Goal: Task Accomplishment & Management: Manage account settings

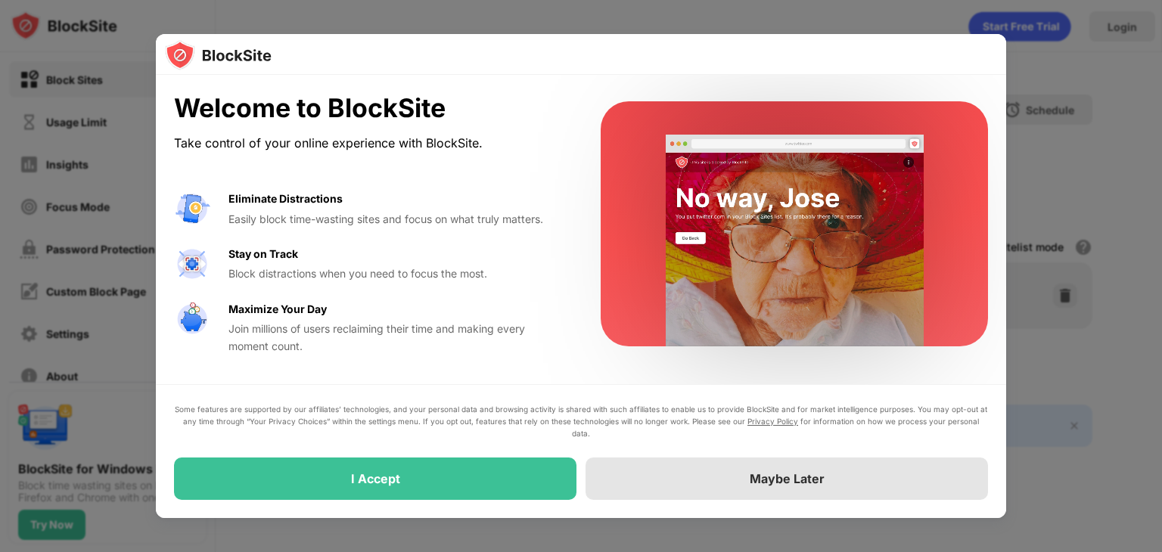
click at [784, 466] on div "Maybe Later" at bounding box center [786, 479] width 402 height 42
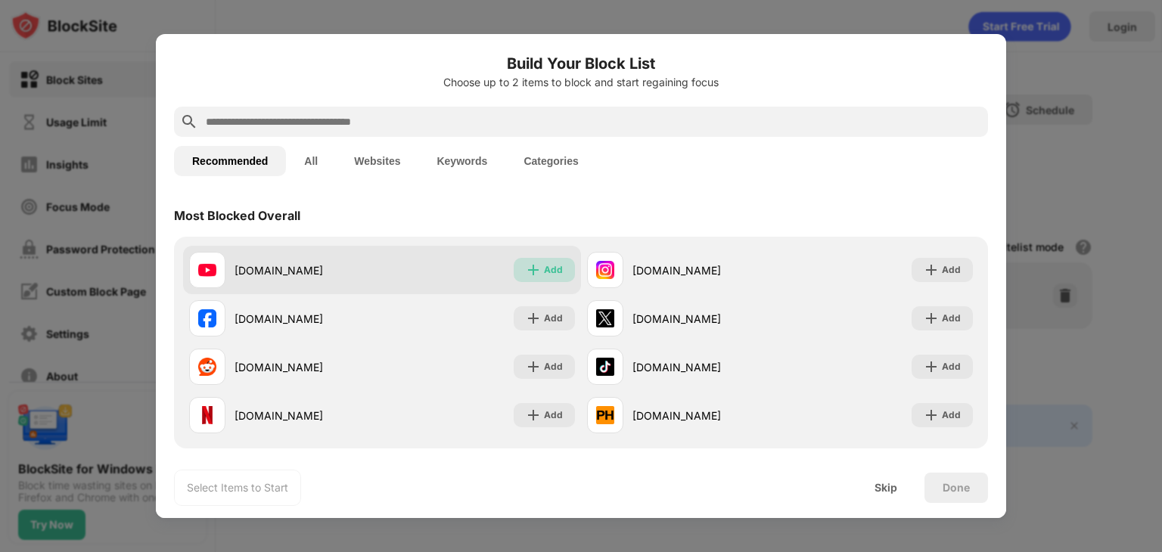
click at [538, 277] on div "Add" at bounding box center [544, 270] width 61 height 24
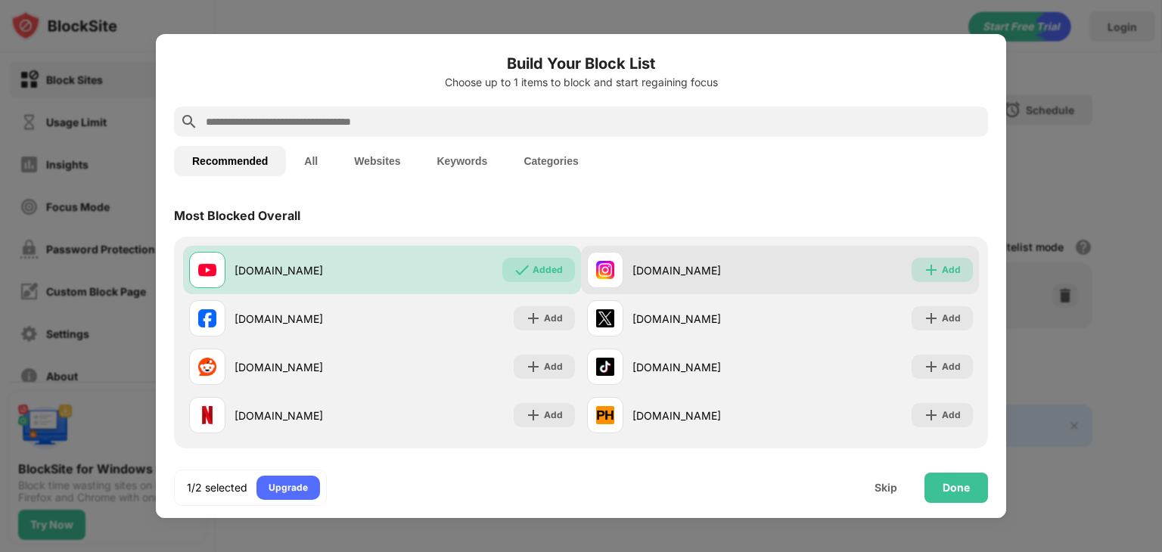
click at [924, 272] on img at bounding box center [931, 269] width 15 height 15
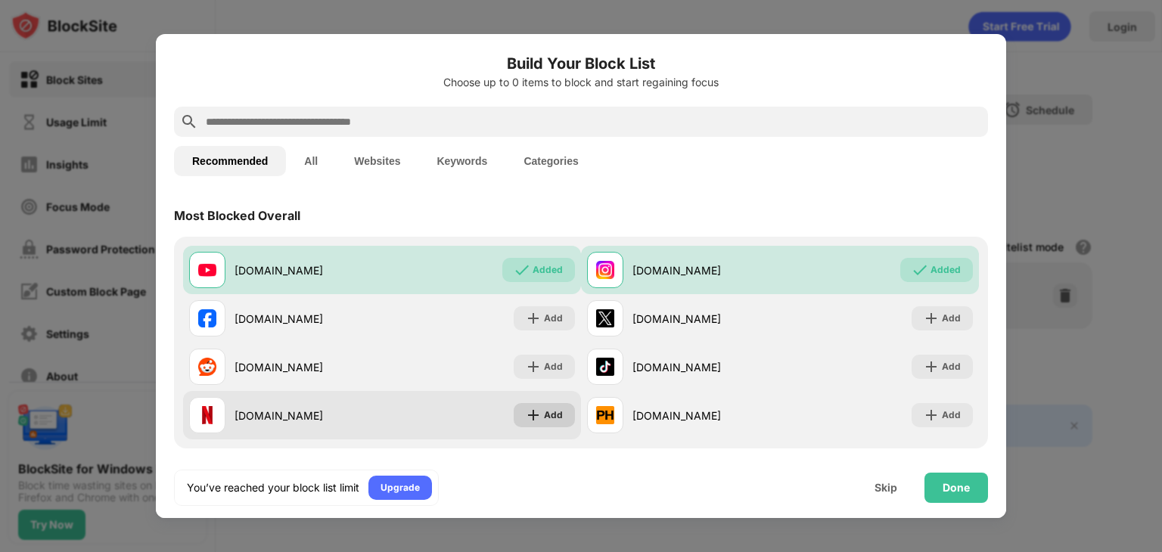
click at [547, 412] on div "Add" at bounding box center [553, 415] width 19 height 15
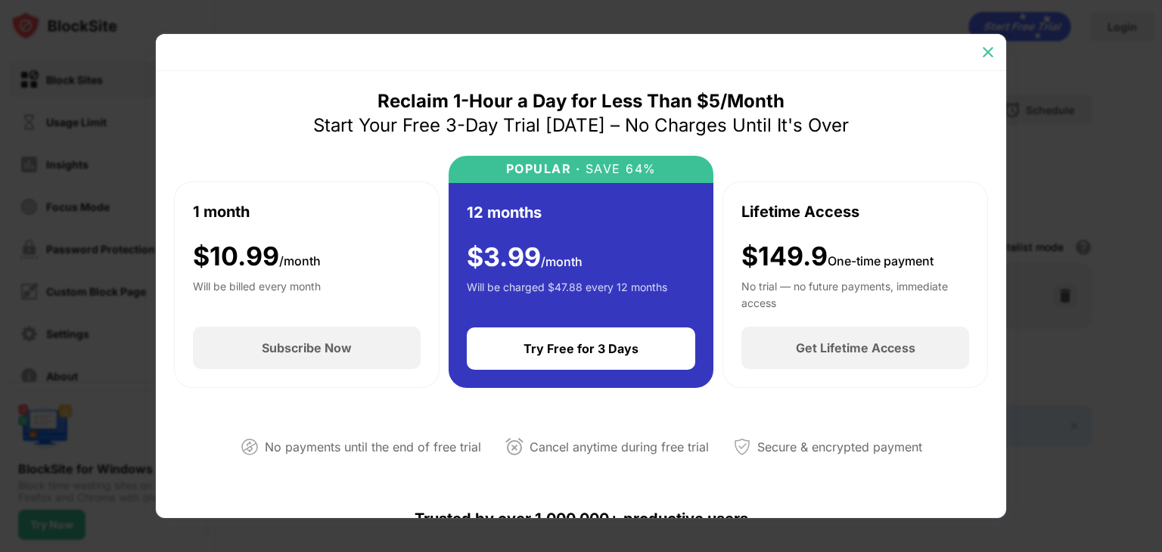
click at [986, 57] on img at bounding box center [987, 52] width 15 height 15
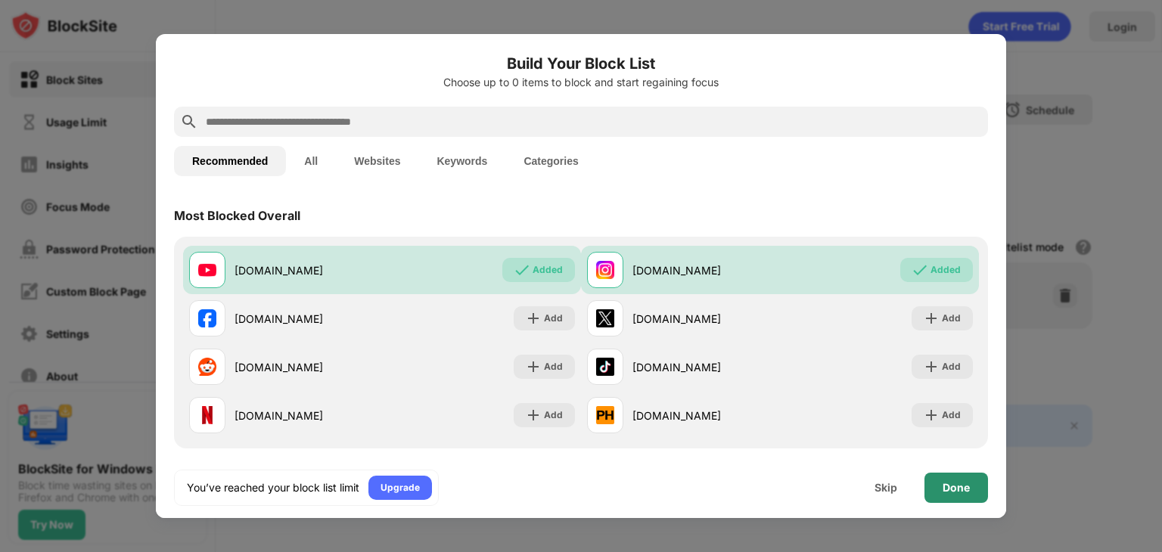
click at [958, 482] on div "Done" at bounding box center [955, 488] width 27 height 12
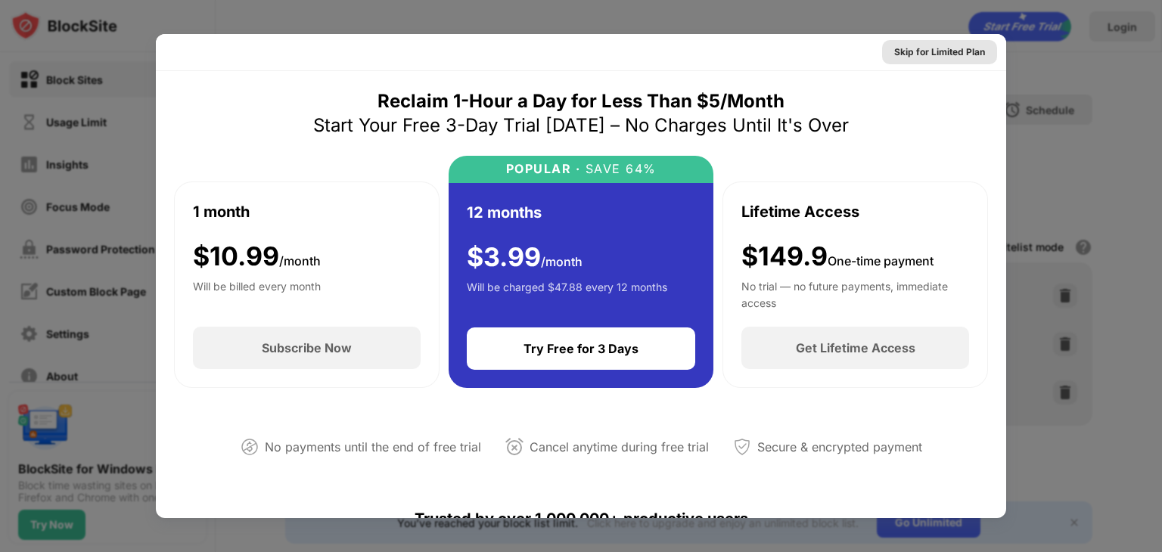
click at [943, 45] on div "Skip for Limited Plan" at bounding box center [939, 52] width 91 height 15
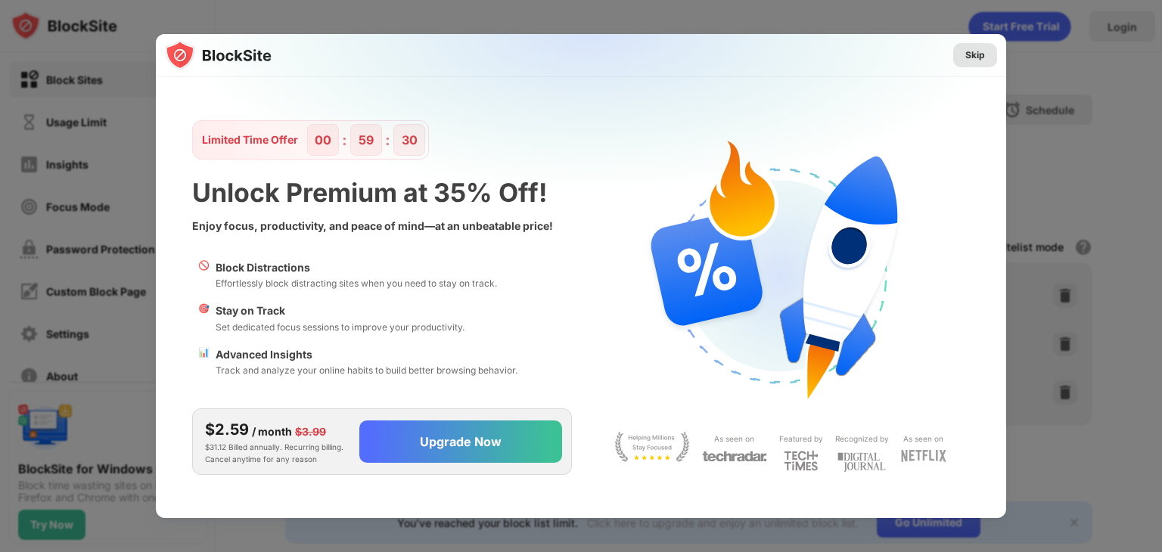
click at [970, 55] on div "Skip" at bounding box center [975, 55] width 20 height 15
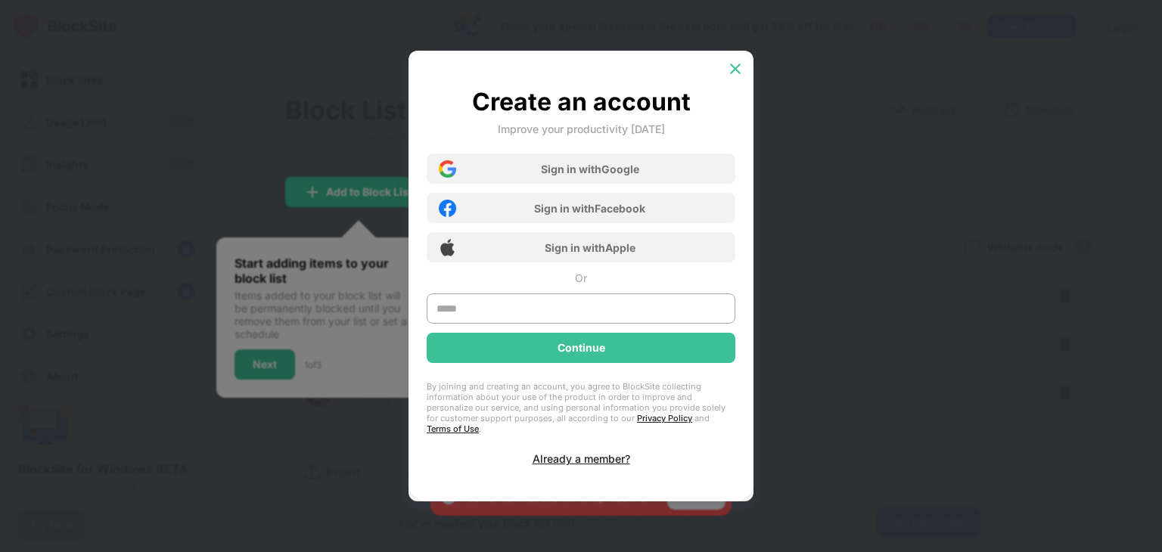
click at [731, 76] on img at bounding box center [735, 68] width 15 height 15
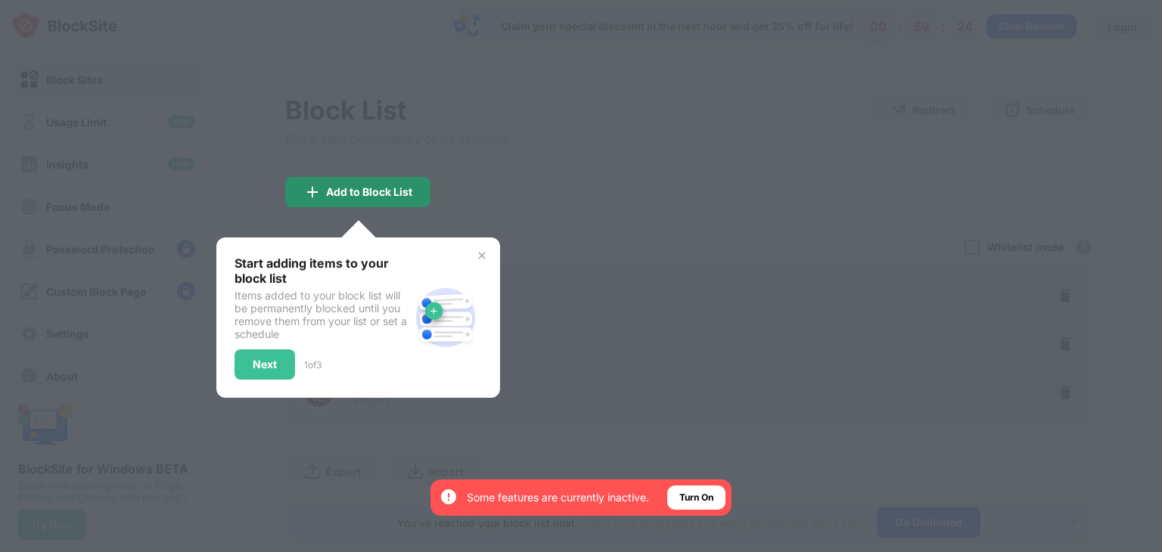
click at [355, 191] on div "Add to Block List" at bounding box center [369, 192] width 86 height 12
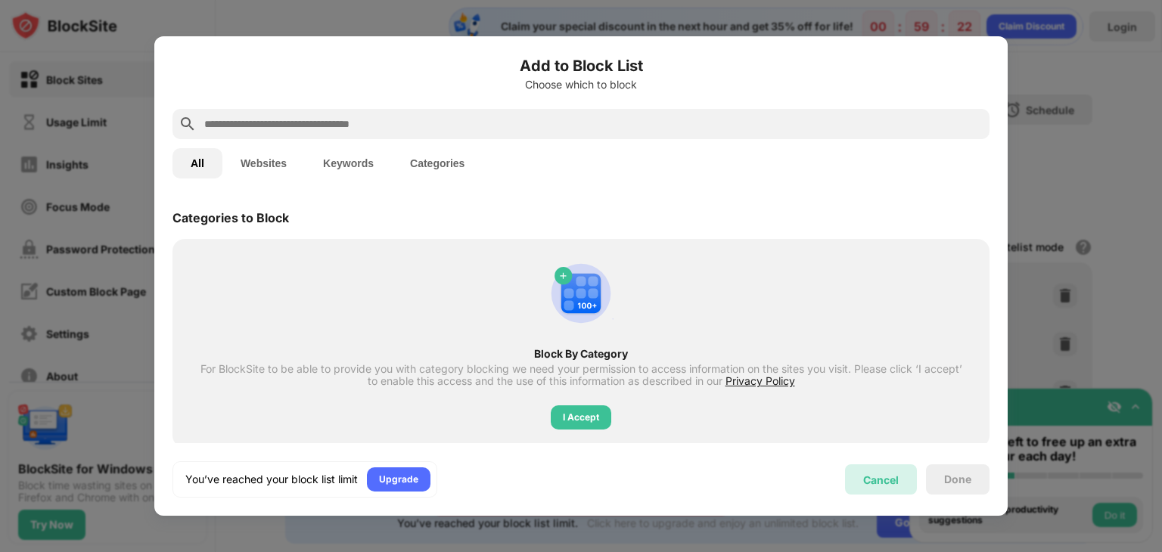
click at [887, 484] on div "Cancel" at bounding box center [881, 480] width 36 height 13
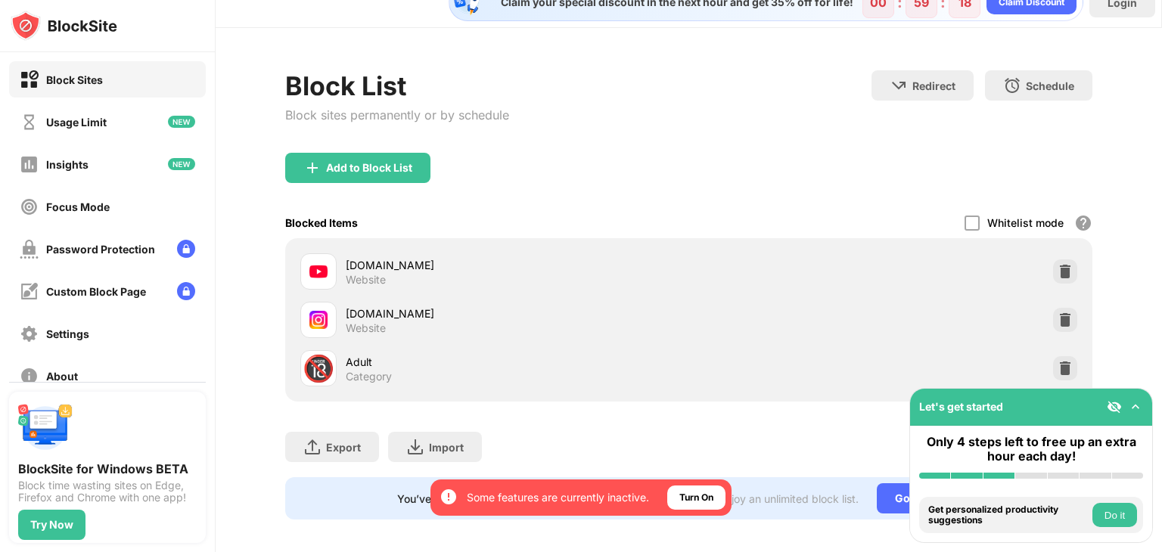
scroll to position [45, 0]
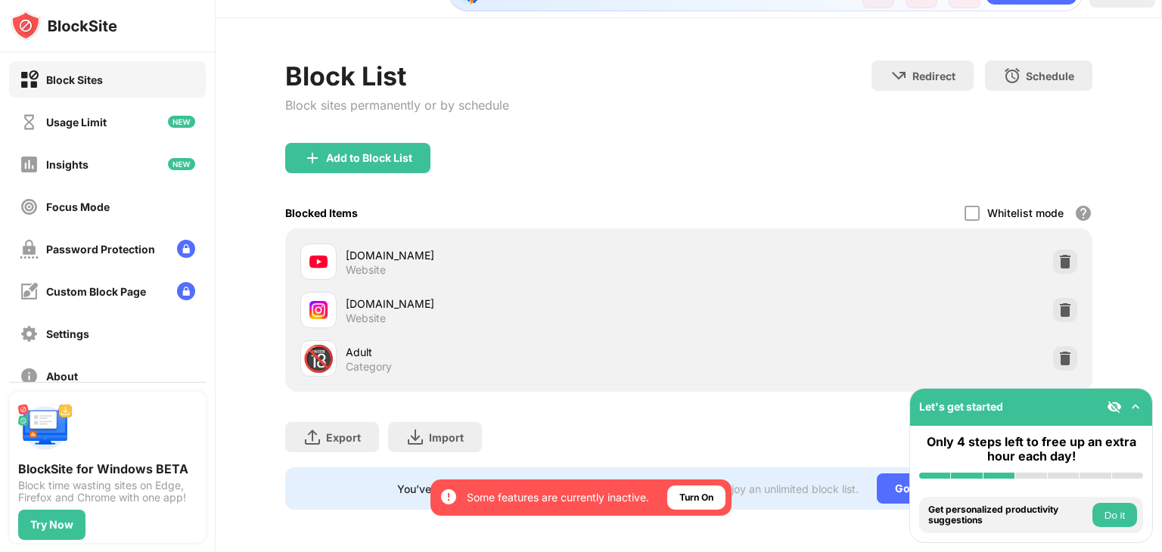
click at [1116, 514] on button "Do it" at bounding box center [1114, 515] width 45 height 24
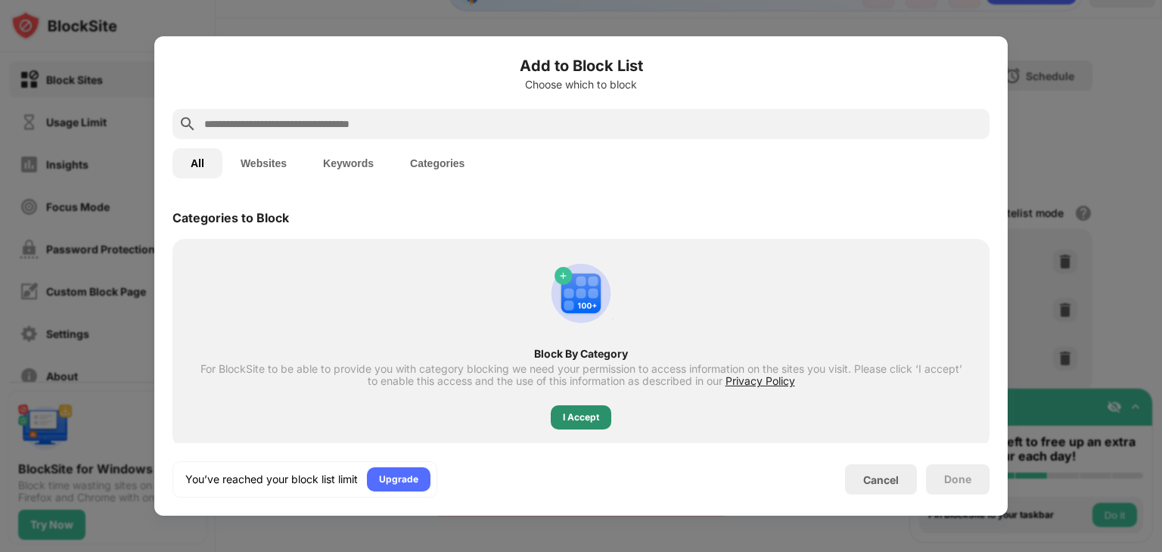
click at [590, 419] on div "I Accept" at bounding box center [581, 417] width 36 height 15
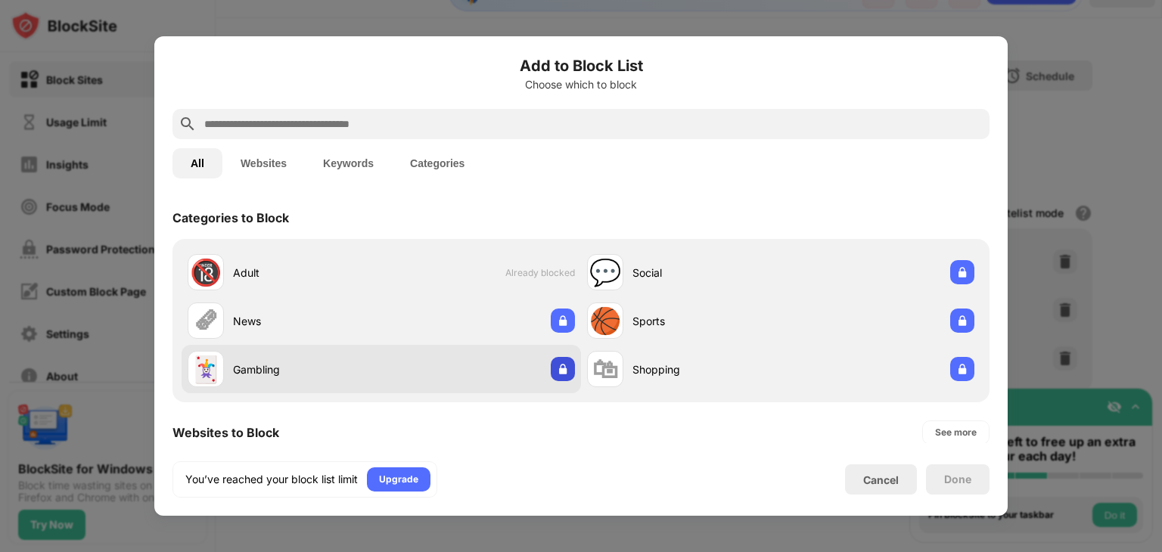
click at [558, 368] on img at bounding box center [562, 369] width 15 height 15
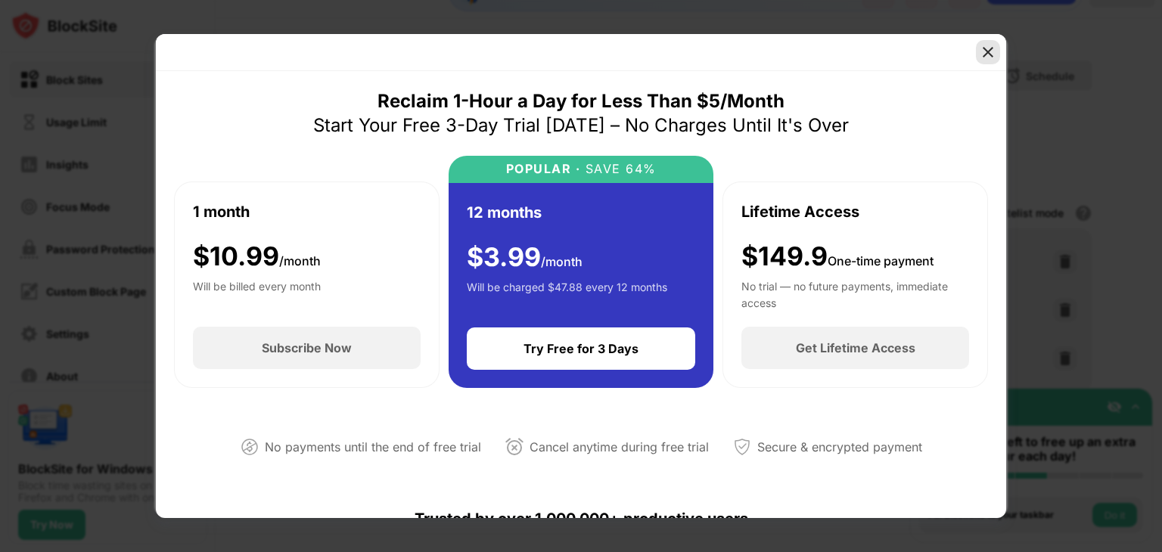
click at [984, 52] on img at bounding box center [987, 52] width 15 height 15
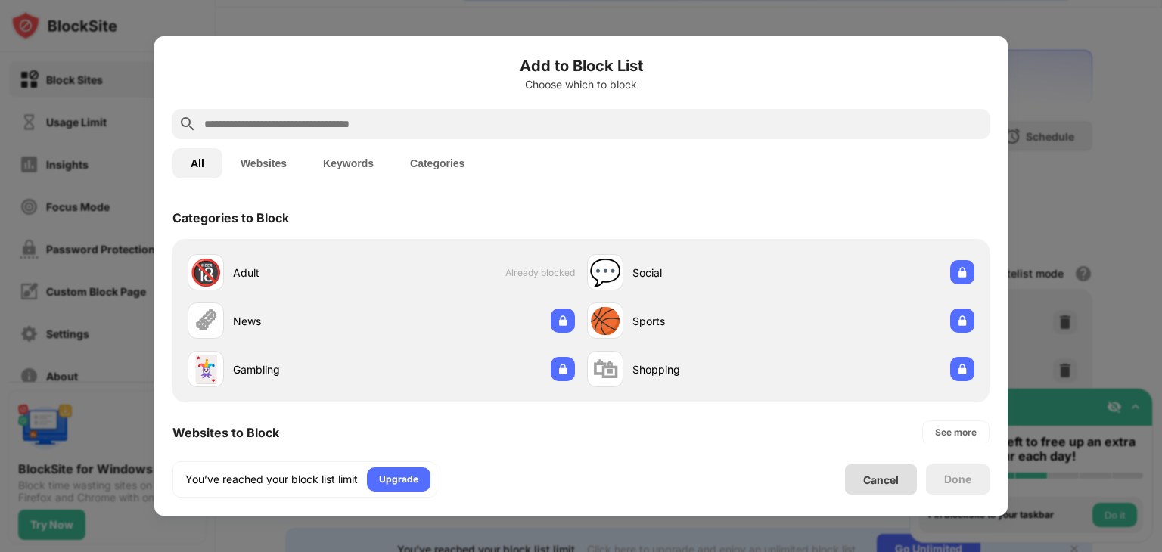
click at [896, 475] on div "Cancel" at bounding box center [881, 480] width 36 height 13
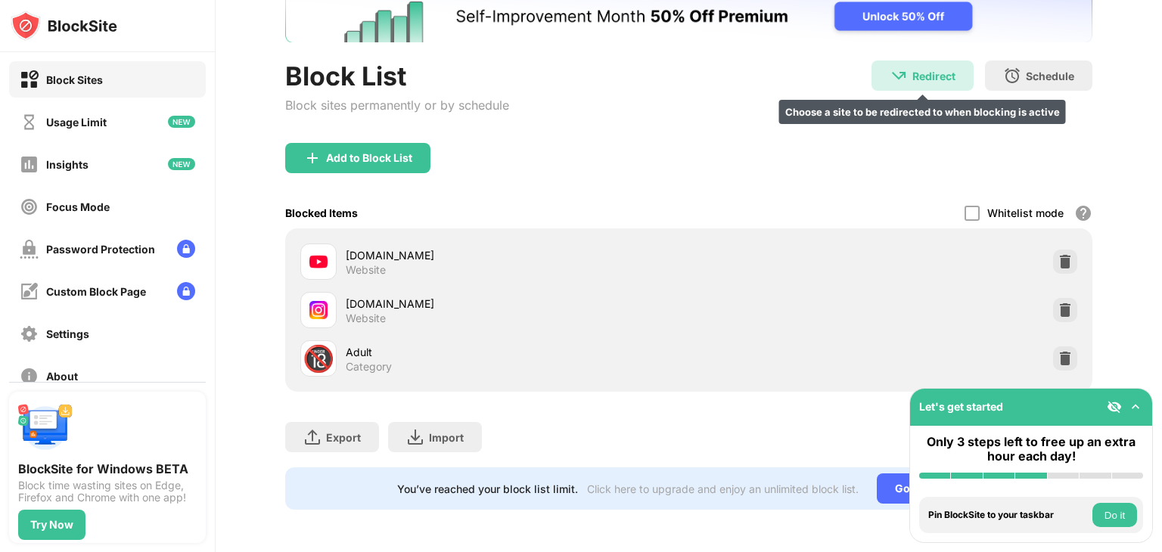
click at [940, 74] on div "Redirect Choose a site to be redirected to when blocking is active" at bounding box center [922, 76] width 102 height 30
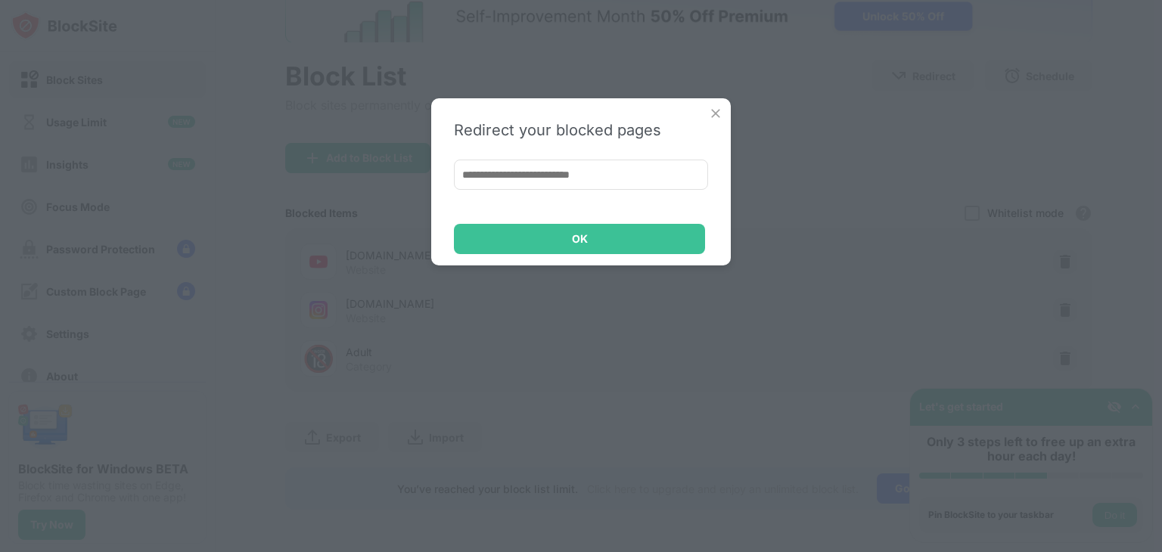
click at [570, 163] on input at bounding box center [581, 175] width 254 height 30
paste input "**********"
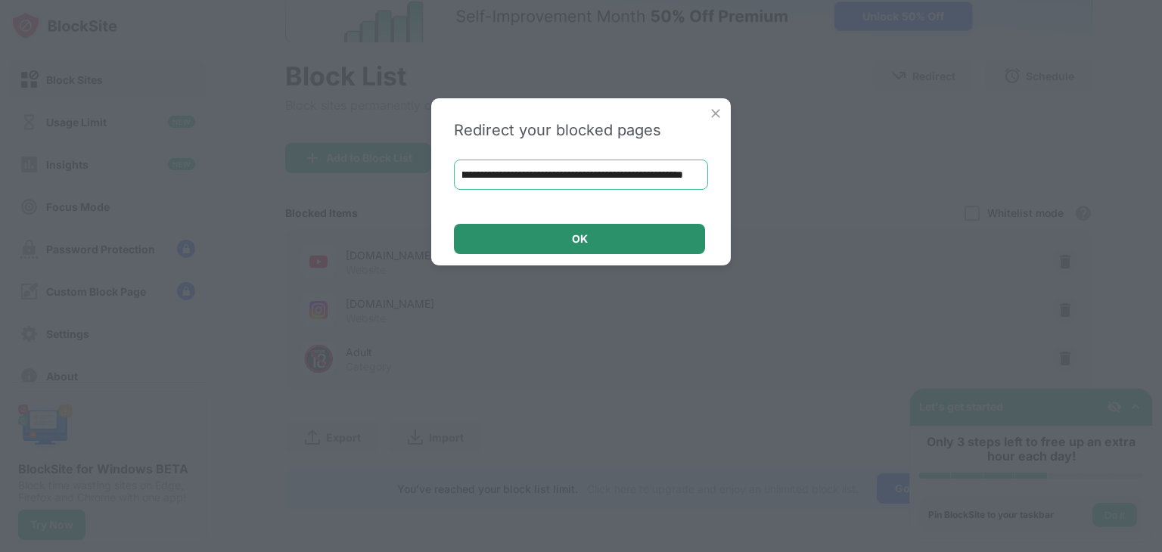
type input "**********"
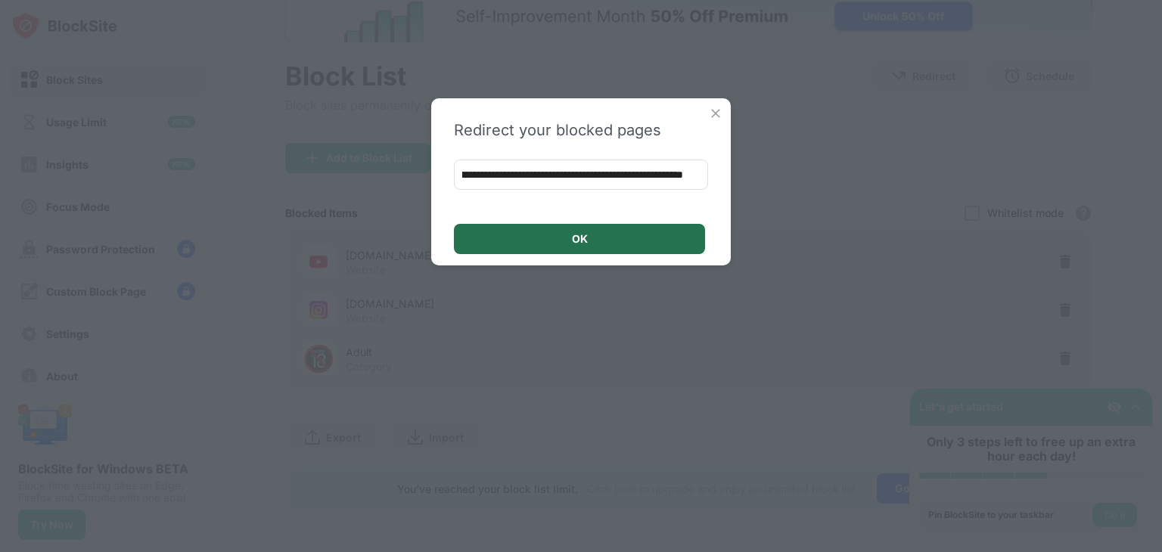
scroll to position [0, 0]
click at [631, 231] on div "OK" at bounding box center [579, 239] width 251 height 30
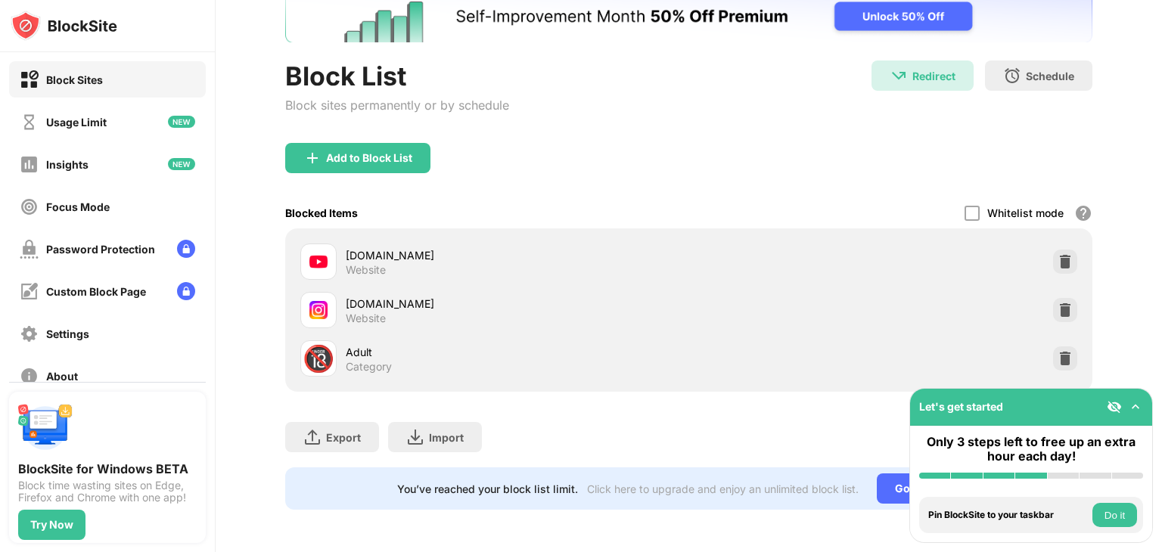
click at [1126, 509] on button "Do it" at bounding box center [1114, 515] width 45 height 24
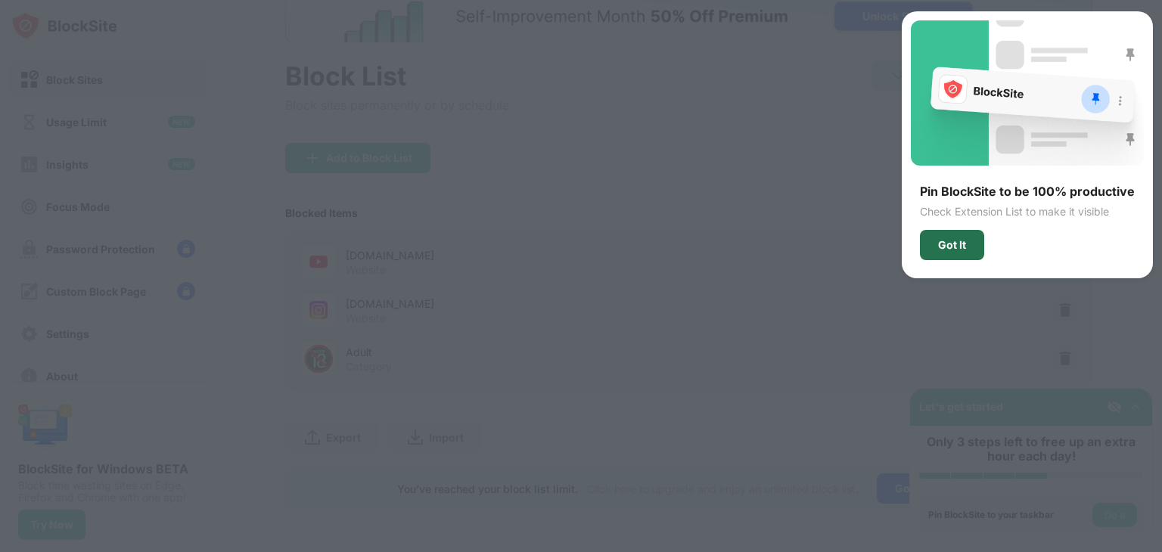
click at [964, 248] on div "Got It" at bounding box center [952, 245] width 28 height 12
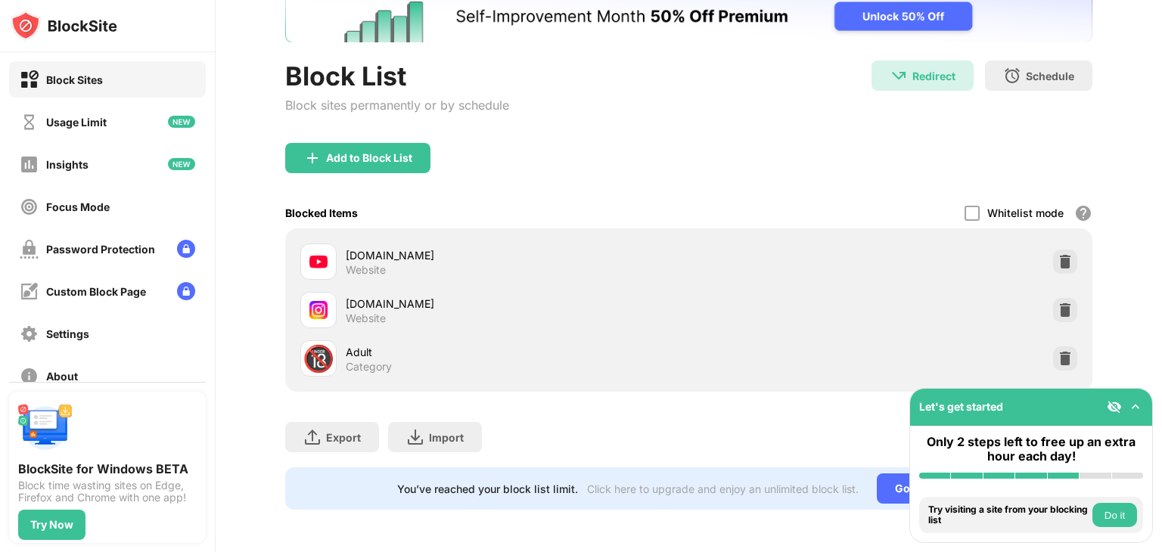
click at [1122, 516] on button "Do it" at bounding box center [1114, 515] width 45 height 24
click at [1104, 514] on button "Do it" at bounding box center [1114, 515] width 45 height 24
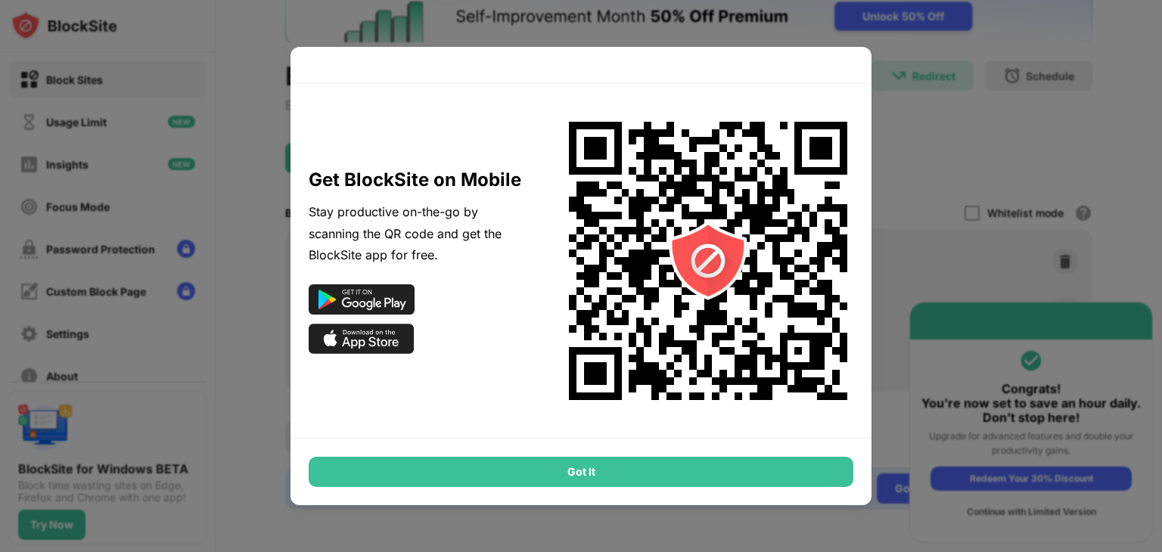
click at [651, 476] on div "Got It" at bounding box center [581, 472] width 545 height 30
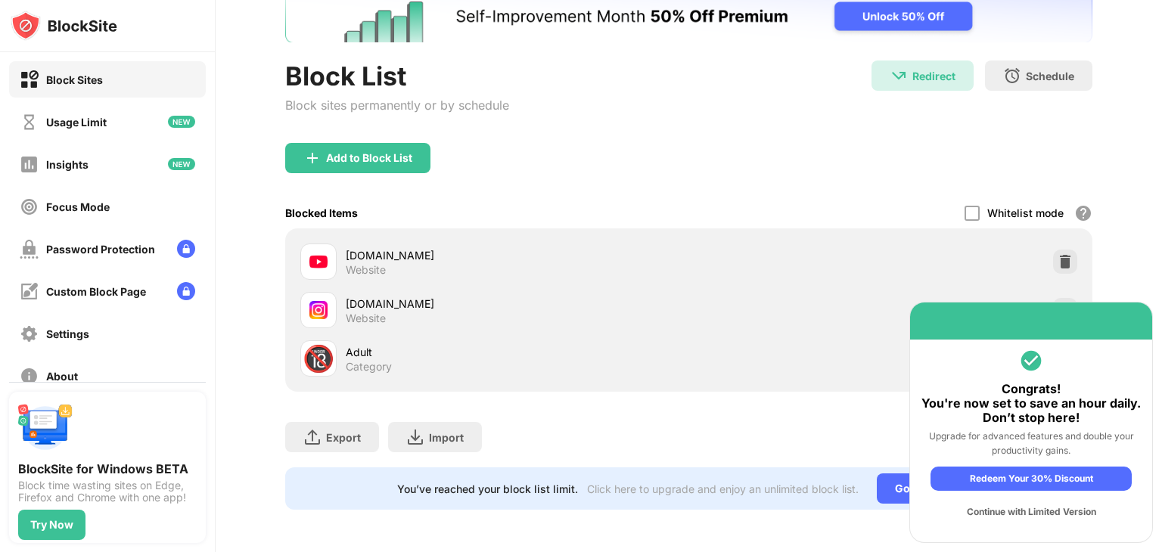
click at [1063, 513] on div "Continue with Limited Version" at bounding box center [1030, 512] width 201 height 24
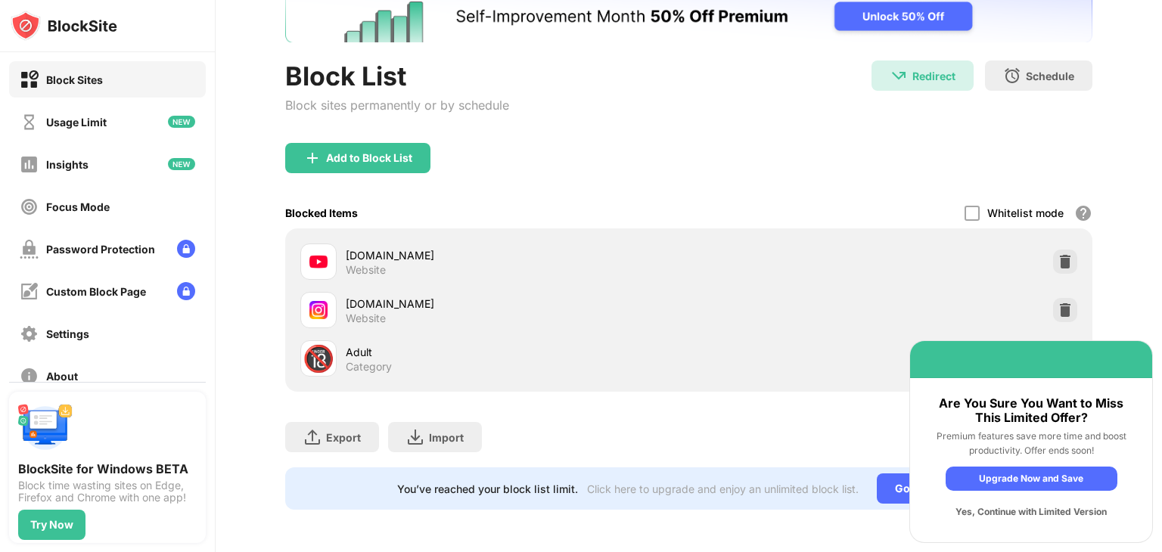
click at [1053, 517] on div "Yes, Continue with Limited Version" at bounding box center [1032, 512] width 172 height 24
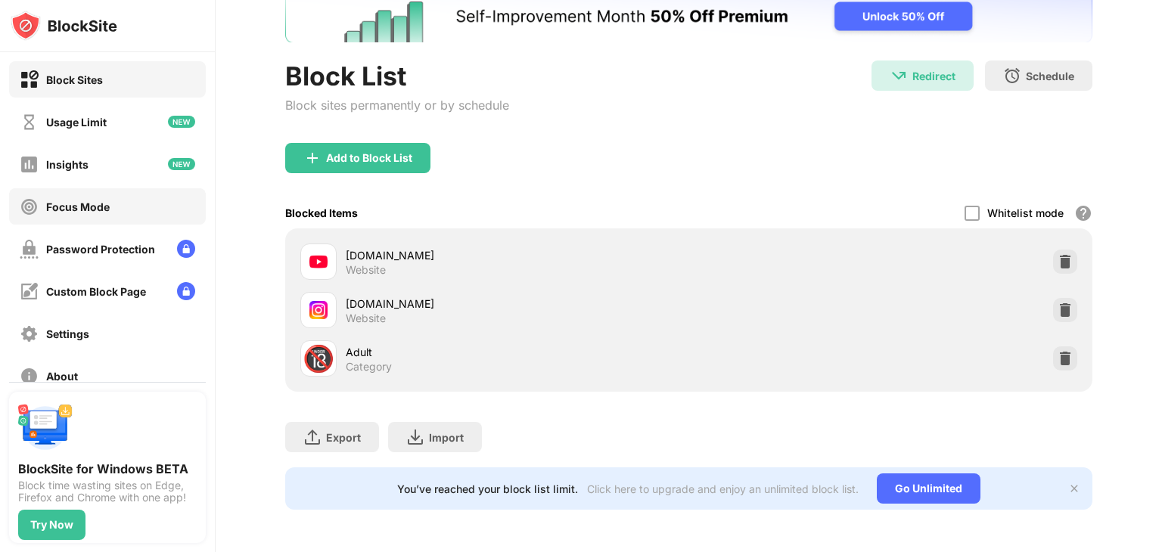
click at [122, 218] on div "Focus Mode" at bounding box center [107, 206] width 197 height 36
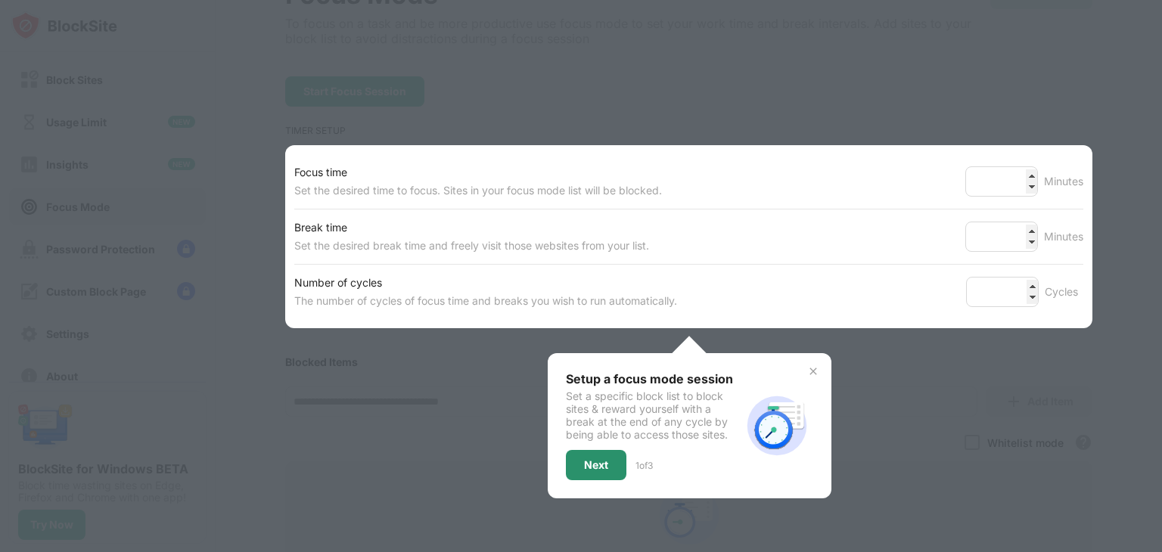
click at [581, 469] on div "Next" at bounding box center [596, 465] width 61 height 30
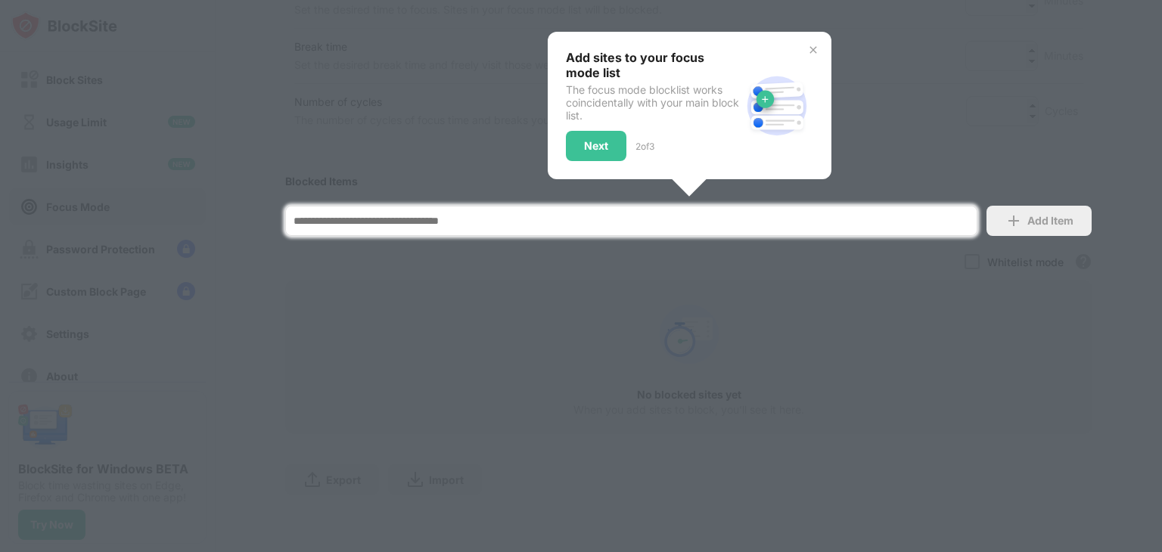
scroll to position [306, 0]
click at [606, 134] on div "Next" at bounding box center [596, 146] width 61 height 30
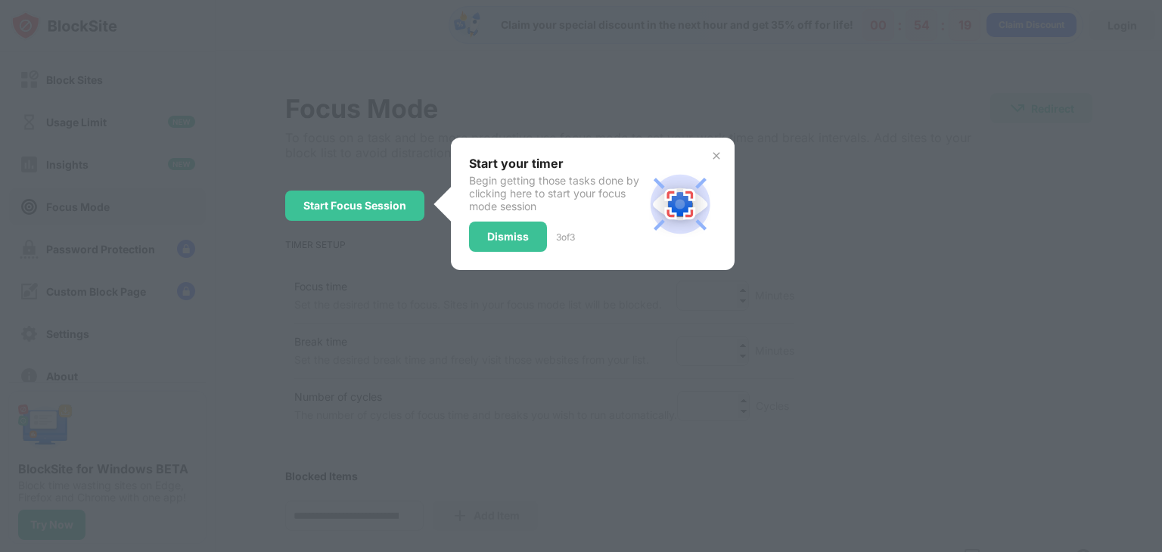
scroll to position [0, 0]
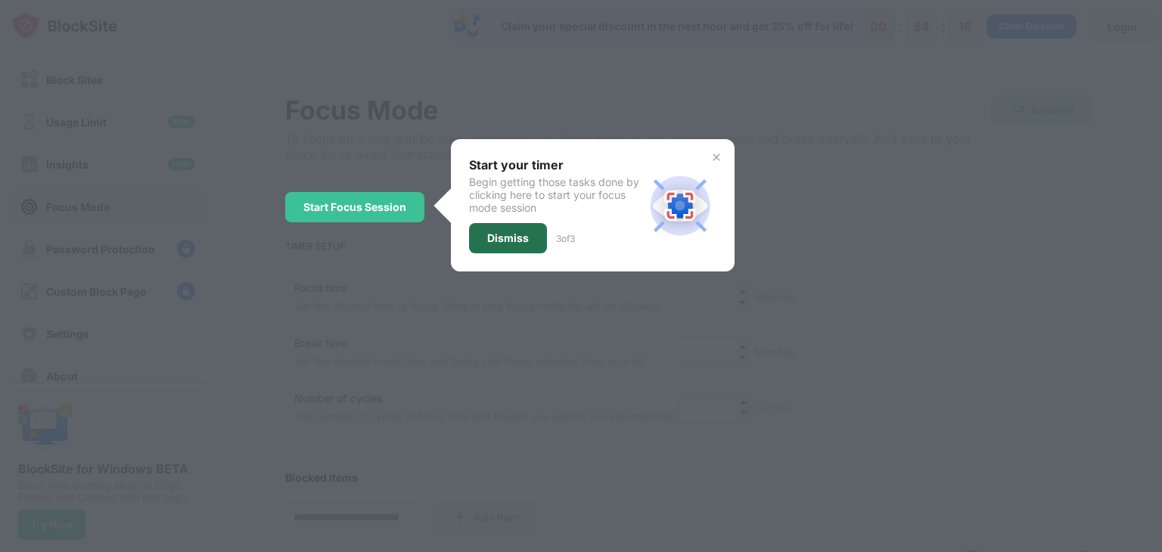
click at [539, 235] on div "Dismiss" at bounding box center [508, 238] width 78 height 30
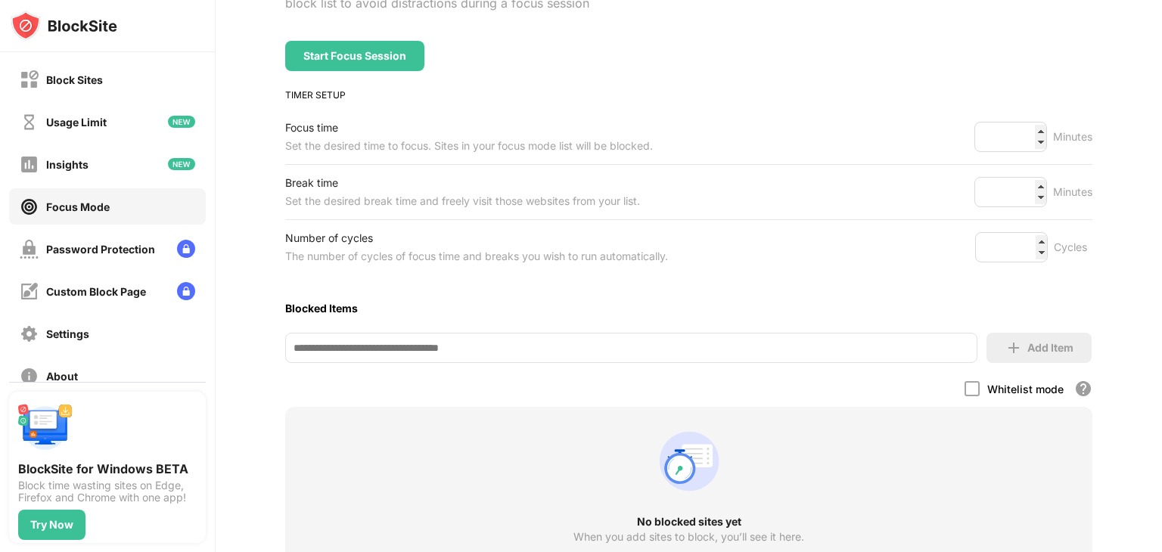
scroll to position [227, 0]
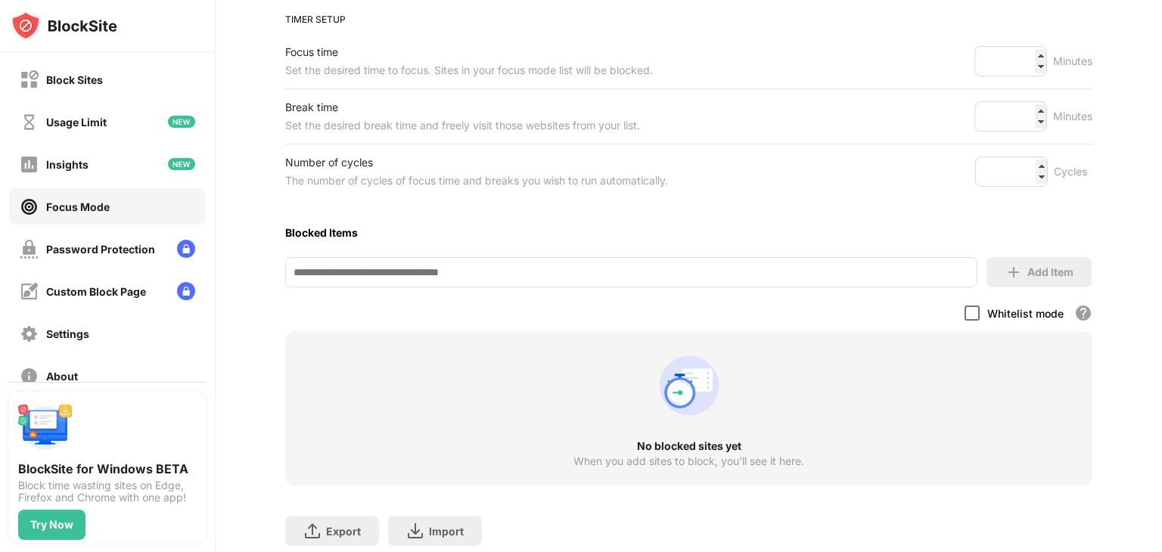
click at [964, 312] on div at bounding box center [971, 313] width 15 height 15
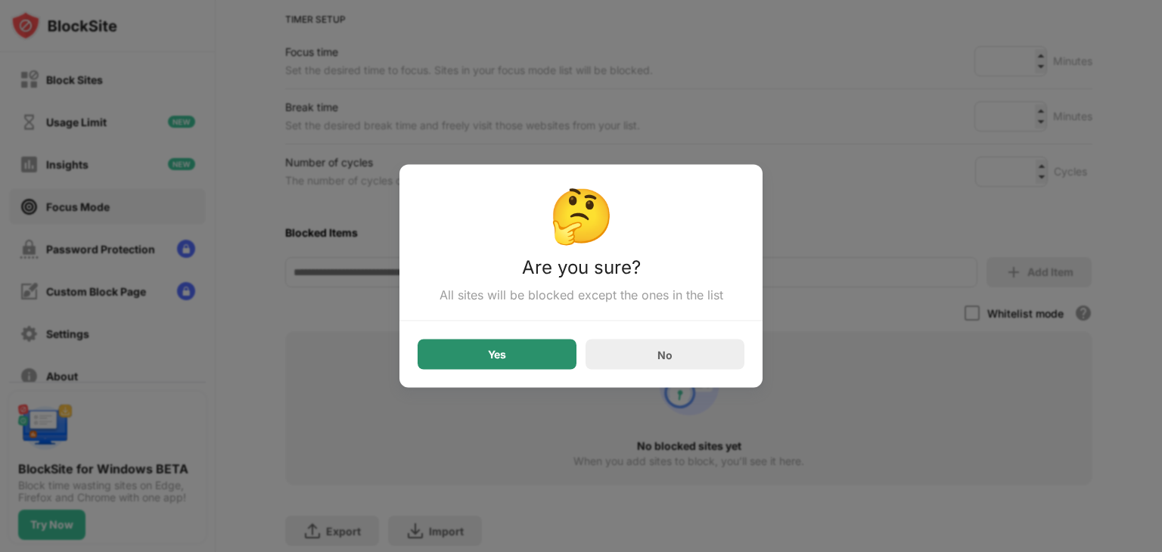
click at [534, 362] on div "Yes" at bounding box center [497, 355] width 159 height 30
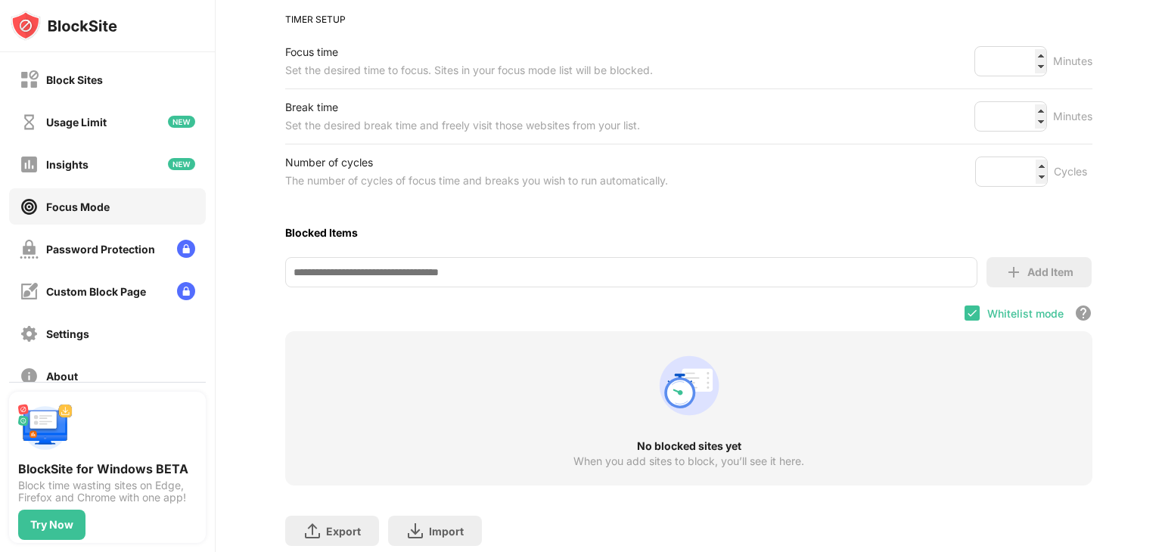
click at [649, 269] on input at bounding box center [631, 272] width 692 height 30
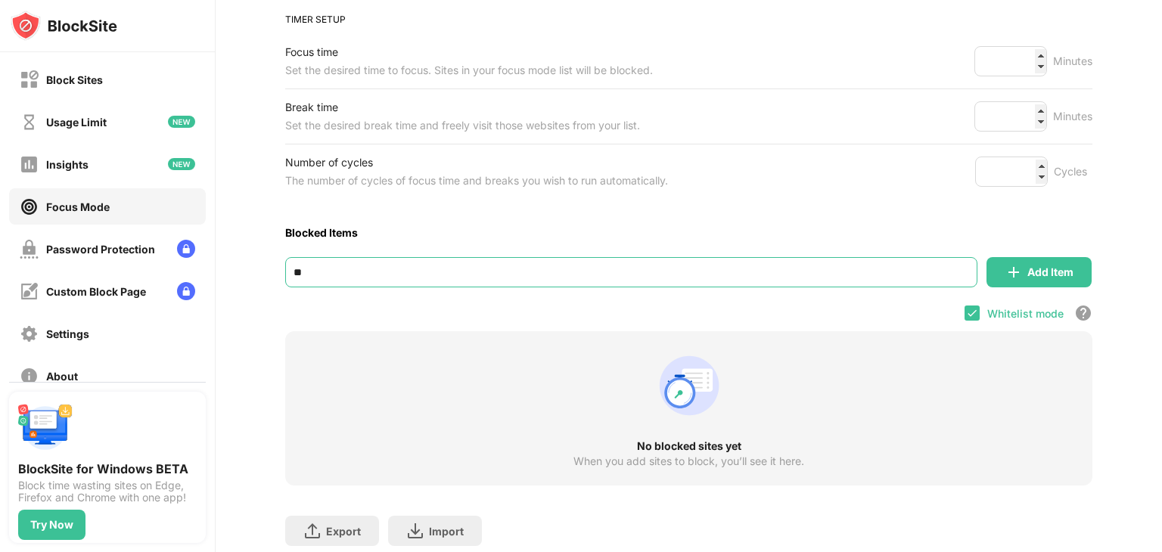
type input "*"
paste input "**********"
type input "**********"
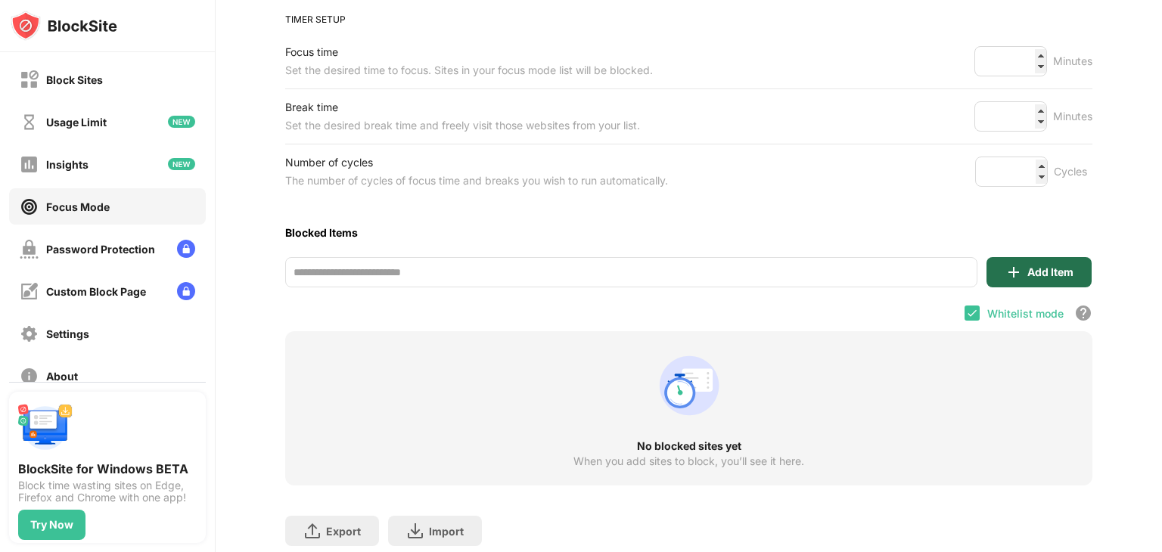
click at [999, 281] on div "Add Item" at bounding box center [1038, 272] width 105 height 30
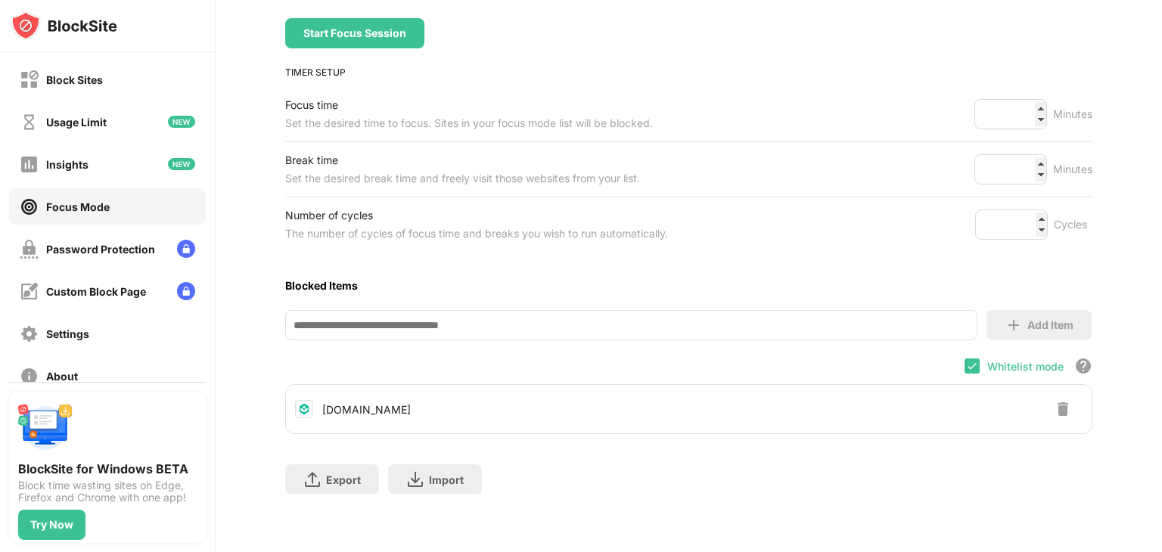
click at [511, 310] on input at bounding box center [631, 325] width 692 height 30
paste input "**********"
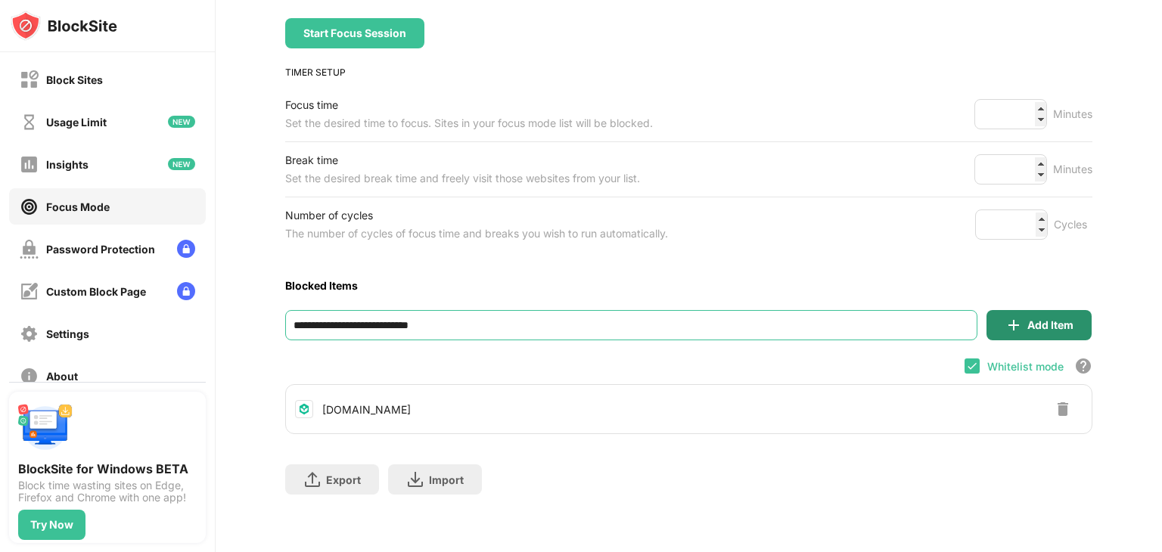
type input "**********"
click at [1050, 319] on div "Add Item" at bounding box center [1050, 325] width 46 height 12
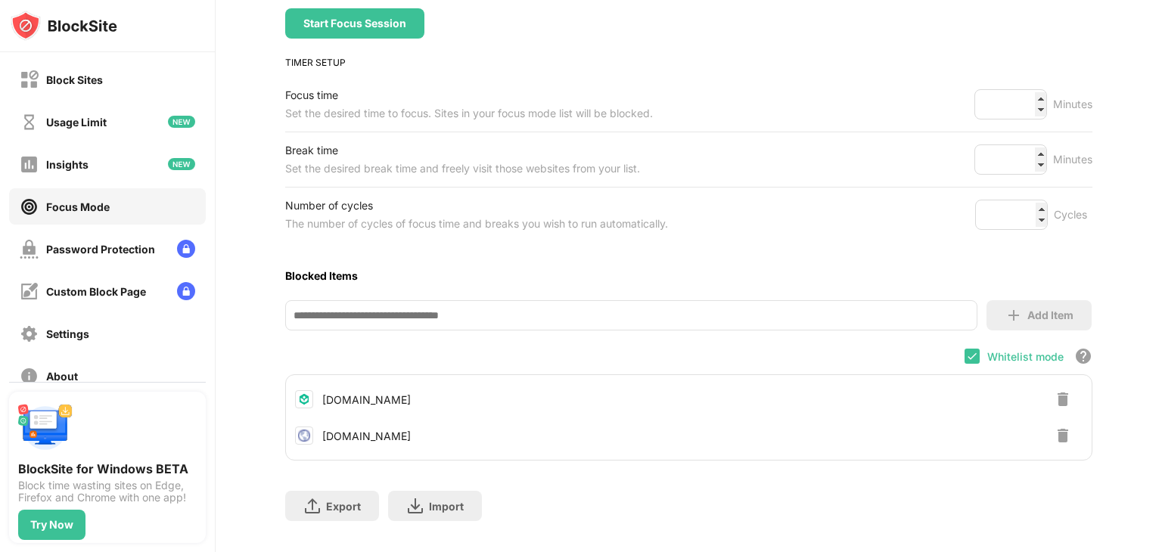
click at [657, 317] on input at bounding box center [631, 315] width 692 height 30
paste input "**********"
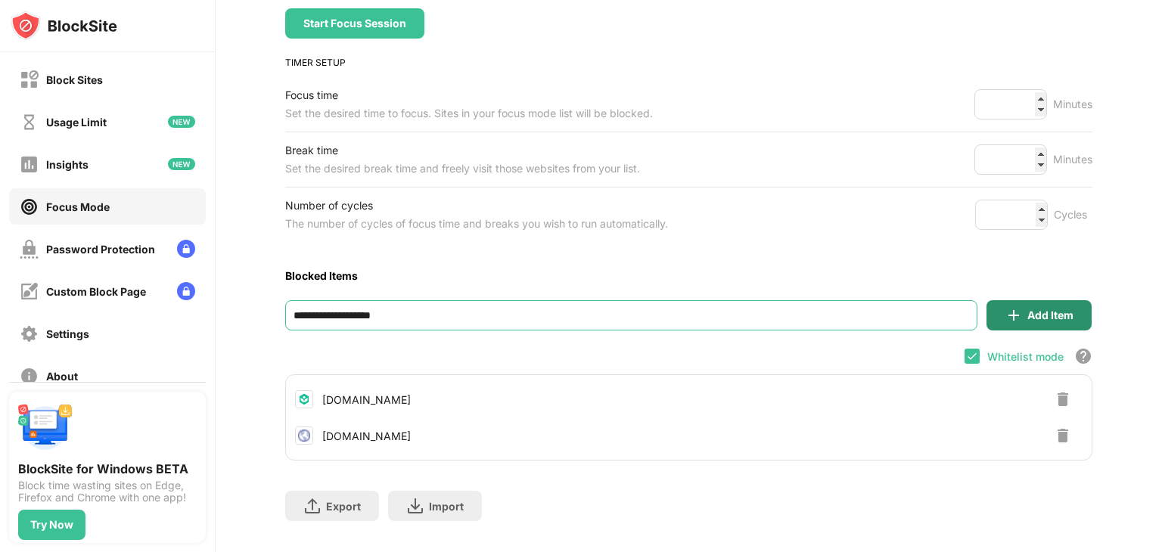
type input "**********"
click at [988, 306] on div "Add Item" at bounding box center [1038, 315] width 105 height 30
